Goal: Information Seeking & Learning: Learn about a topic

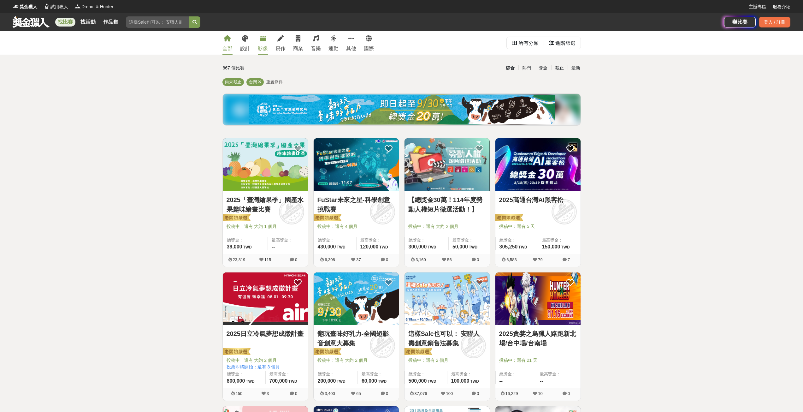
click at [262, 43] on link "影像" at bounding box center [263, 43] width 10 height 24
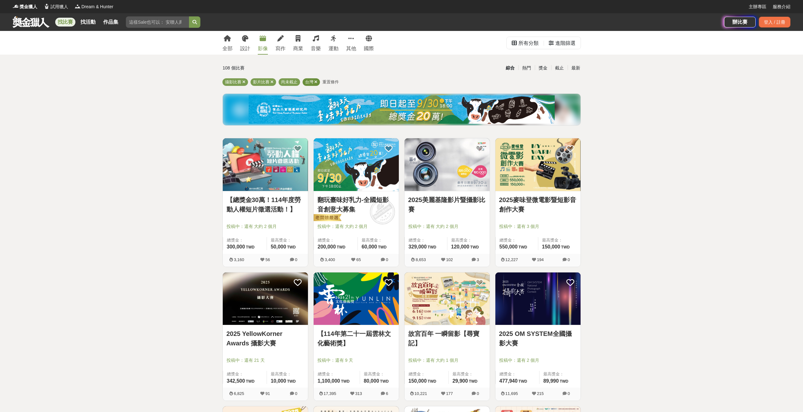
click at [317, 82] on icon at bounding box center [315, 82] width 3 height 4
click at [244, 81] on icon at bounding box center [243, 82] width 3 height 4
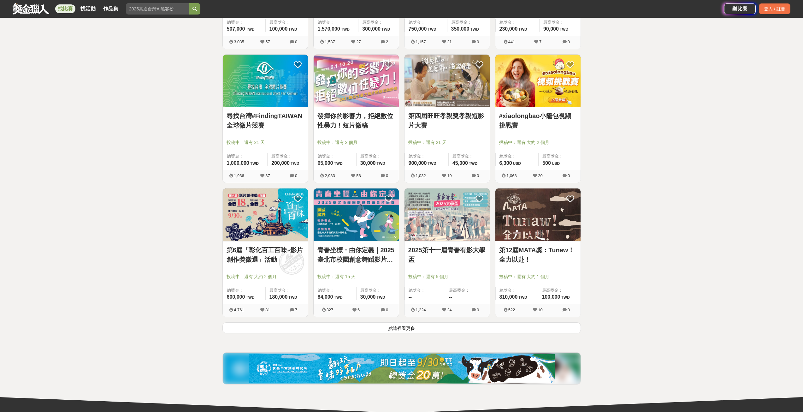
scroll to position [631, 0]
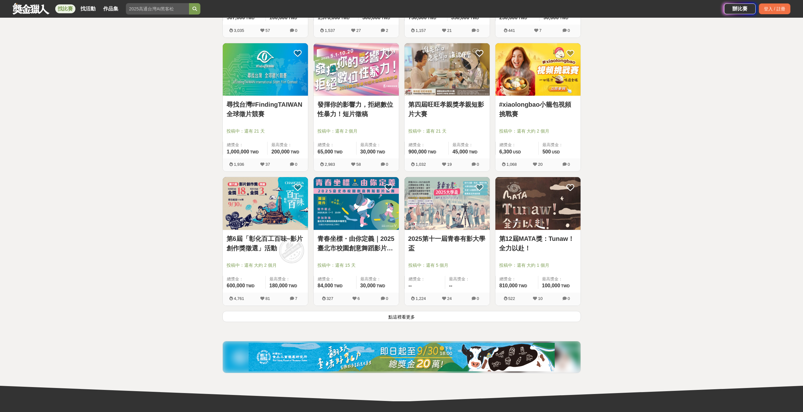
click at [389, 319] on button "點這裡看更多" at bounding box center [402, 316] width 359 height 11
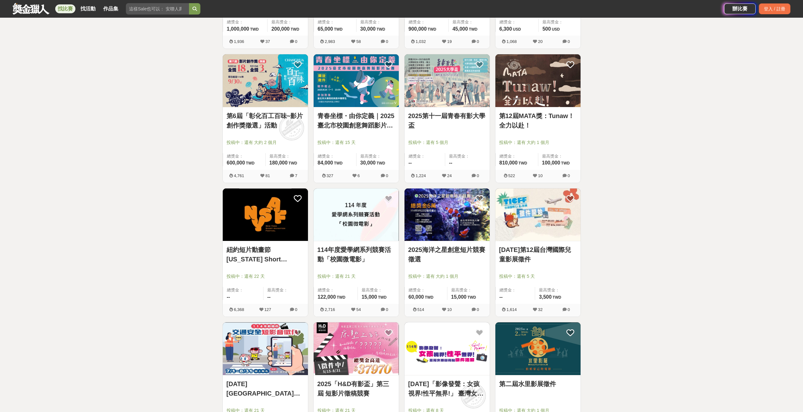
scroll to position [758, 0]
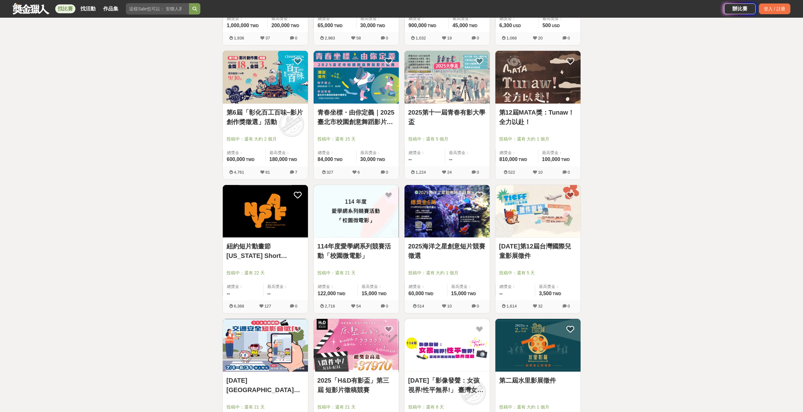
click at [131, 230] on div "全部 設計 影像 寫作 商業 音樂 運動 其他 國際 所有分類 進階篩選 67 個比賽 綜合 熱門 獎金 截止 最新 影片比賽 尚未截止 重置條件 【總獎金3…" at bounding box center [401, 176] width 803 height 1806
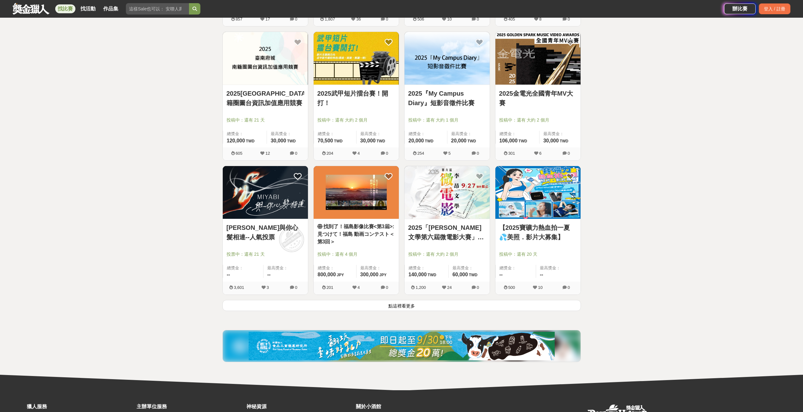
scroll to position [1452, 0]
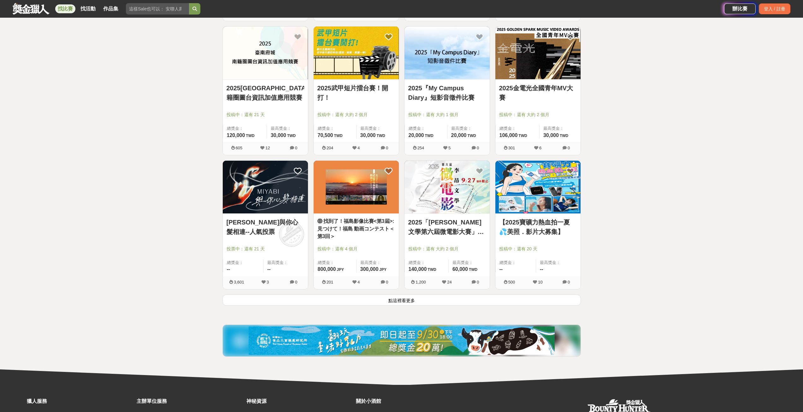
click at [364, 301] on button "點這裡看更多" at bounding box center [402, 299] width 359 height 11
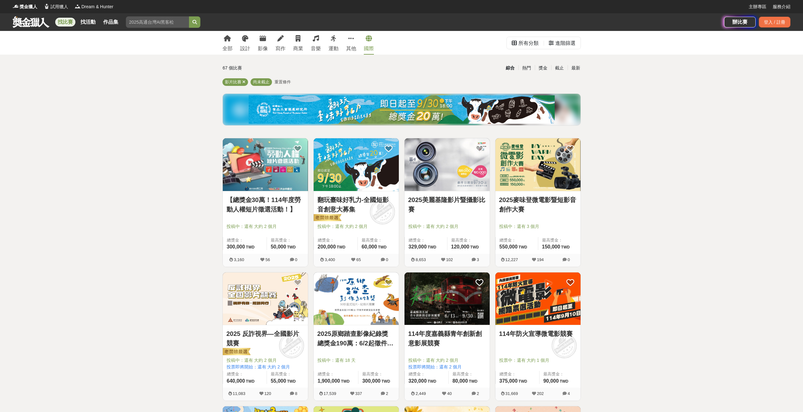
click at [370, 41] on icon at bounding box center [369, 38] width 6 height 6
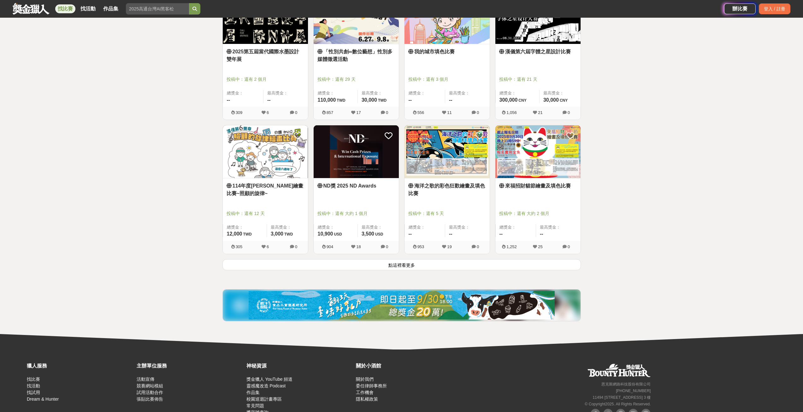
scroll to position [694, 0]
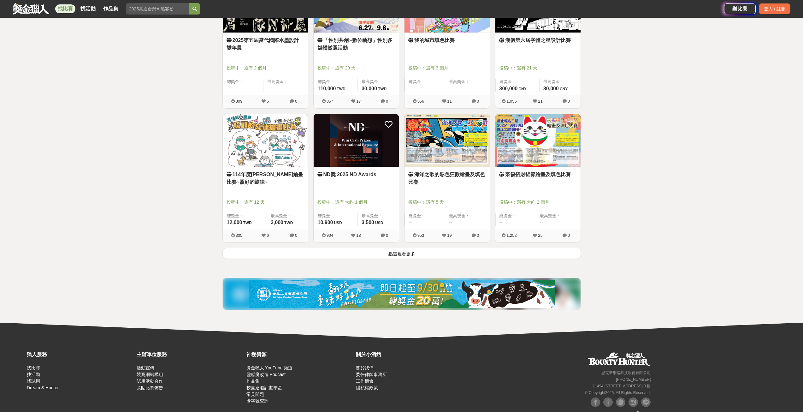
click at [397, 251] on button "點這裡看更多" at bounding box center [402, 253] width 359 height 11
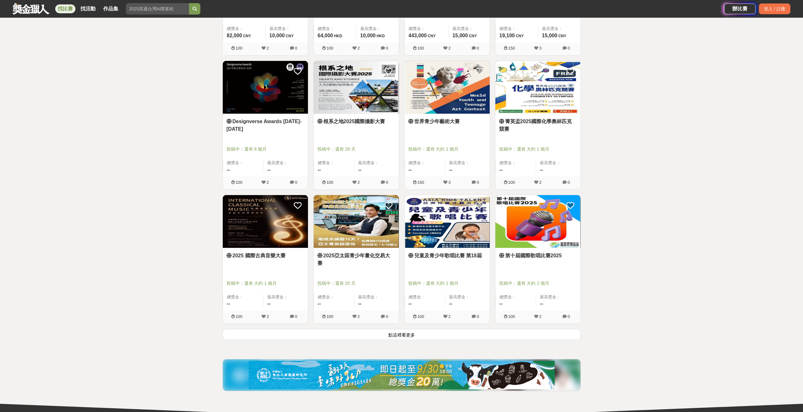
scroll to position [1420, 0]
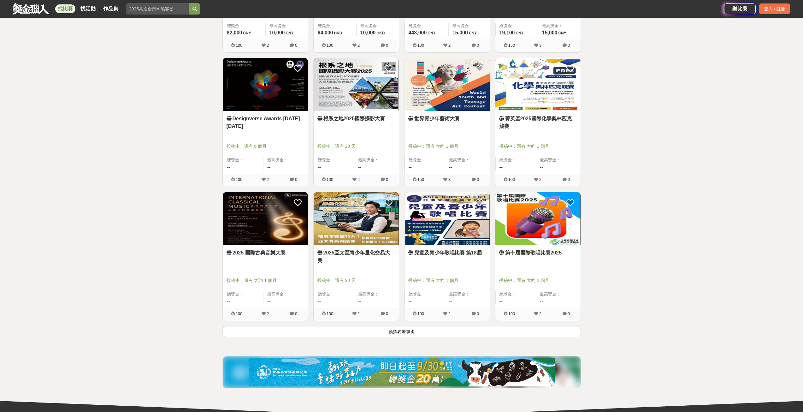
click at [409, 332] on button "點這裡看更多" at bounding box center [402, 331] width 359 height 11
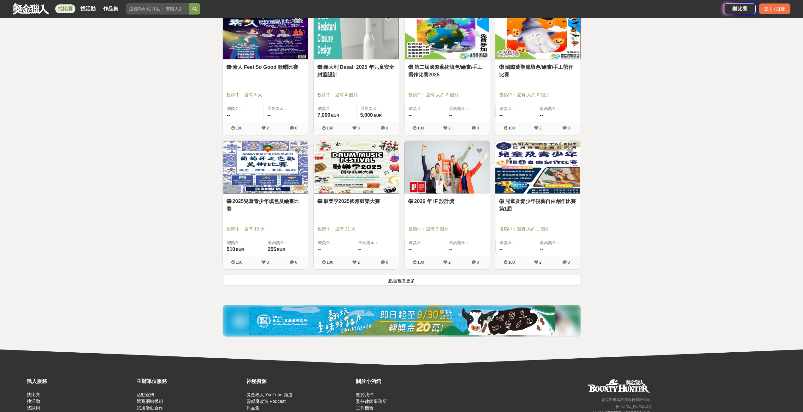
scroll to position [2220, 0]
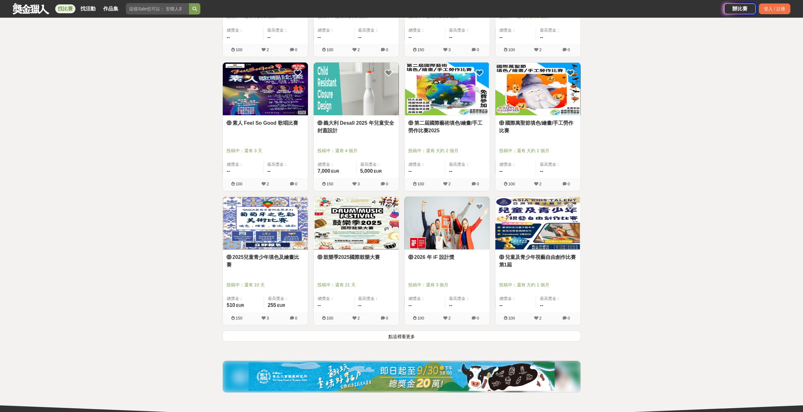
click at [417, 336] on button "點這裡看更多" at bounding box center [402, 335] width 359 height 11
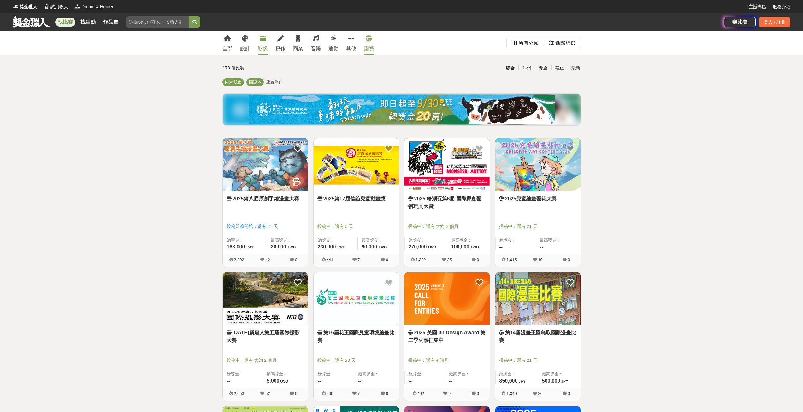
click at [262, 42] on link "影像" at bounding box center [263, 43] width 10 height 24
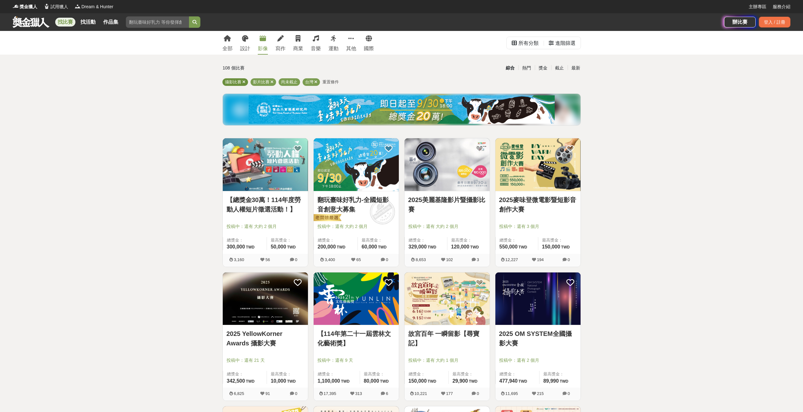
click at [245, 83] on icon at bounding box center [243, 82] width 3 height 4
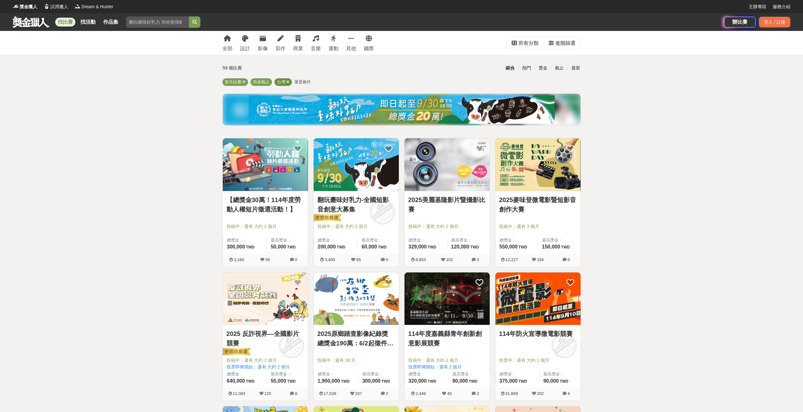
click at [288, 80] on icon at bounding box center [287, 82] width 3 height 4
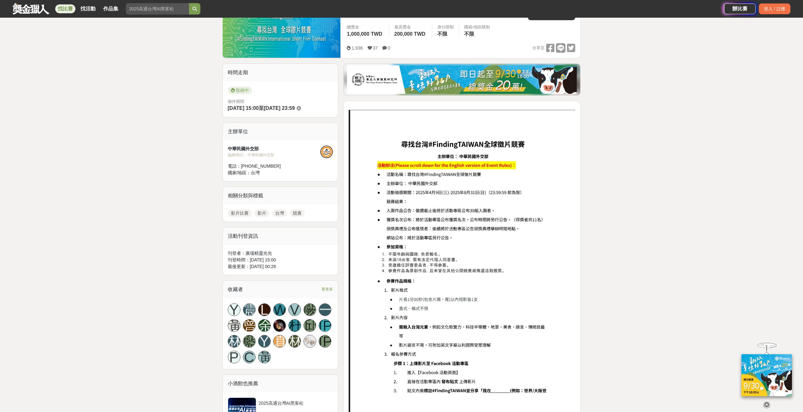
scroll to position [126, 0]
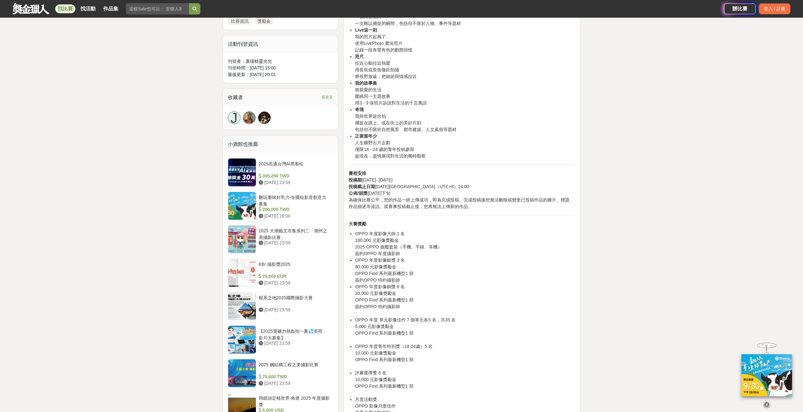
scroll to position [410, 0]
